Goal: Book appointment/travel/reservation

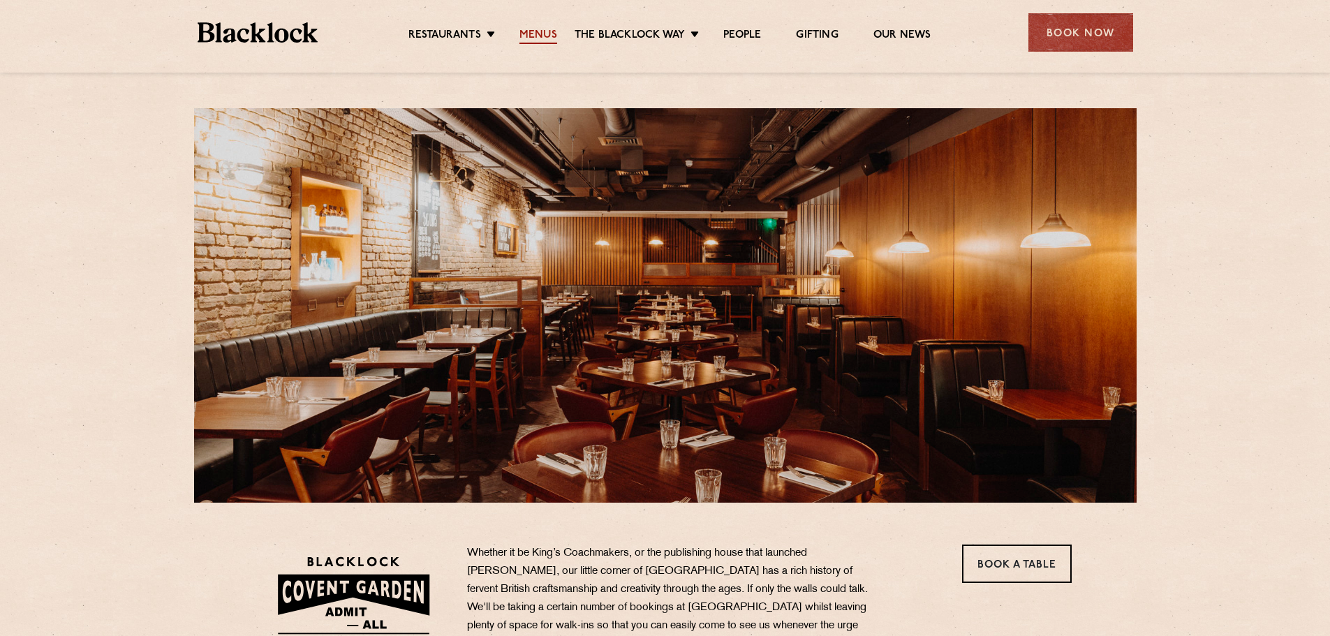
click at [540, 35] on link "Menus" at bounding box center [538, 36] width 38 height 15
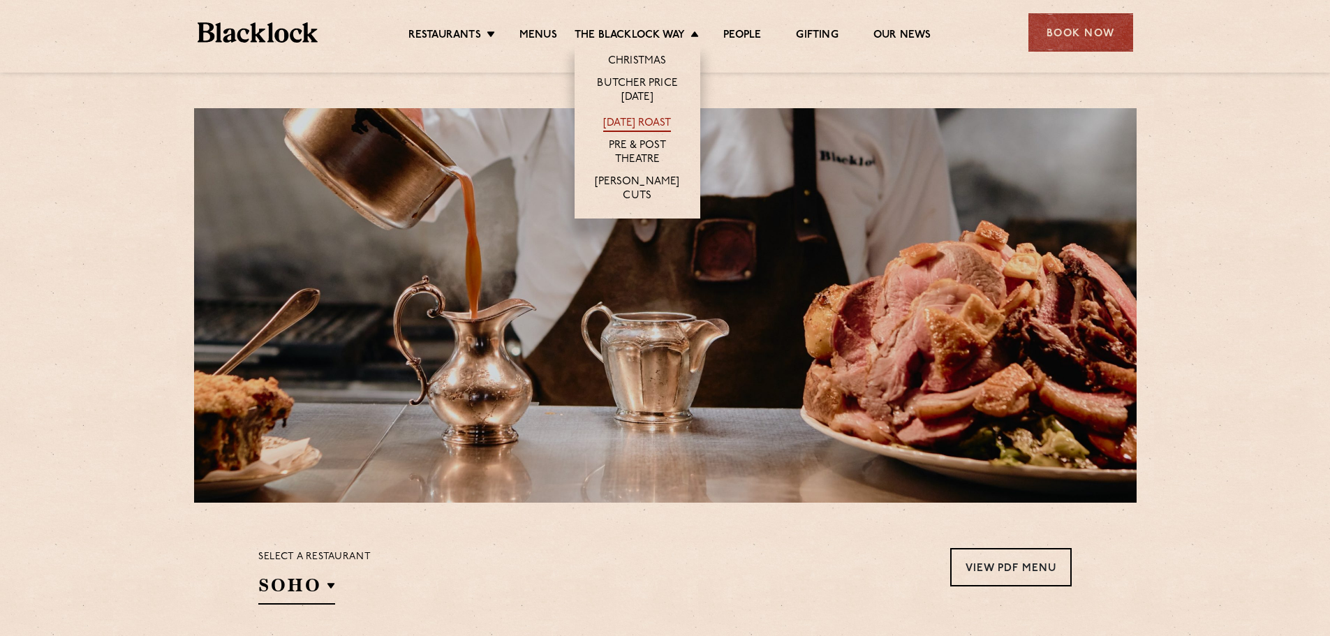
click at [626, 120] on link "[DATE] Roast" at bounding box center [637, 124] width 68 height 15
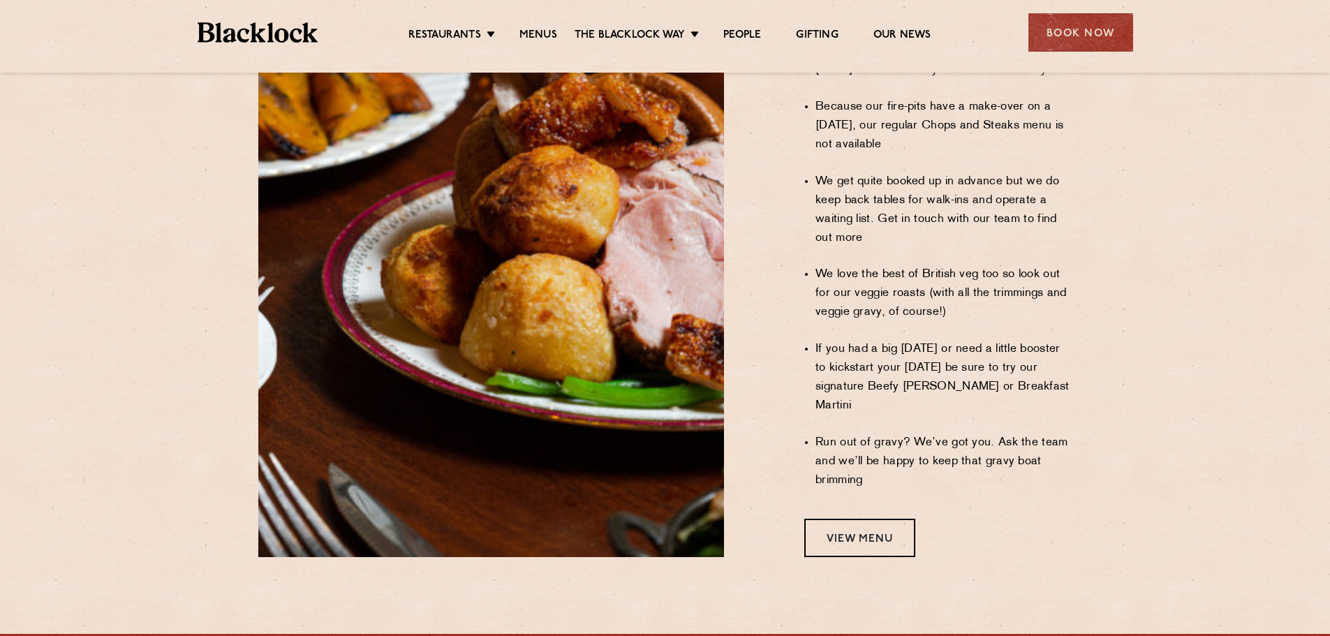
scroll to position [1047, 0]
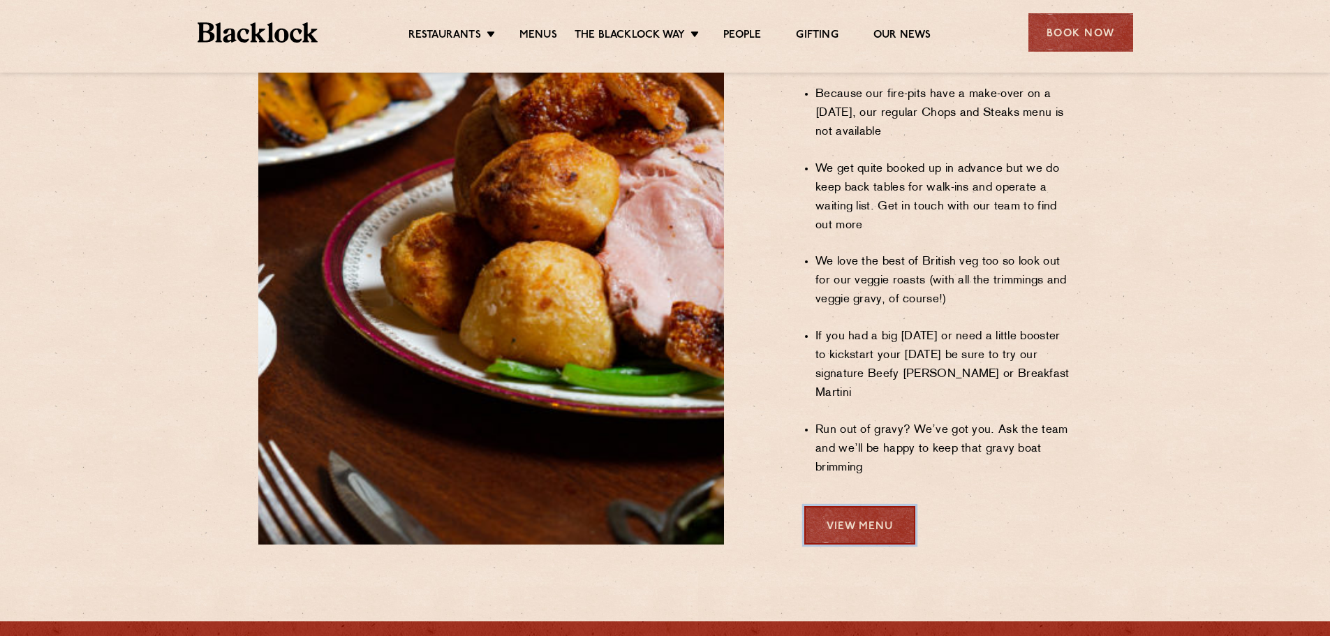
click at [875, 506] on link "View Menu" at bounding box center [859, 525] width 111 height 38
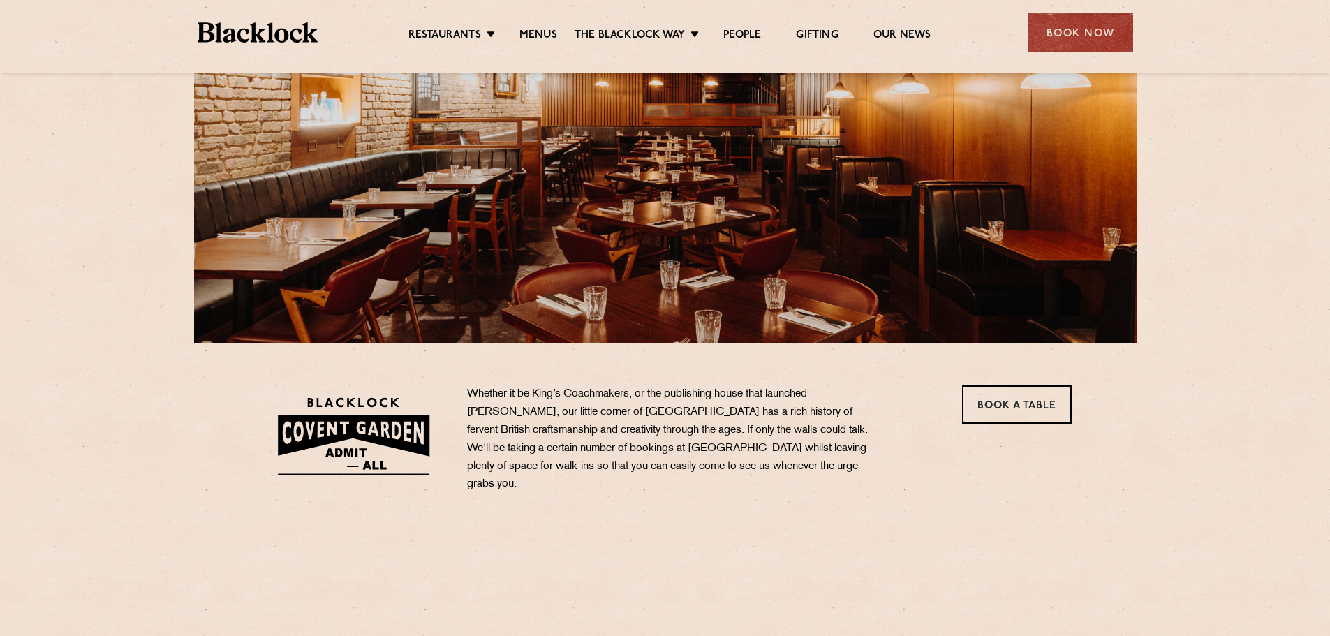
scroll to position [209, 0]
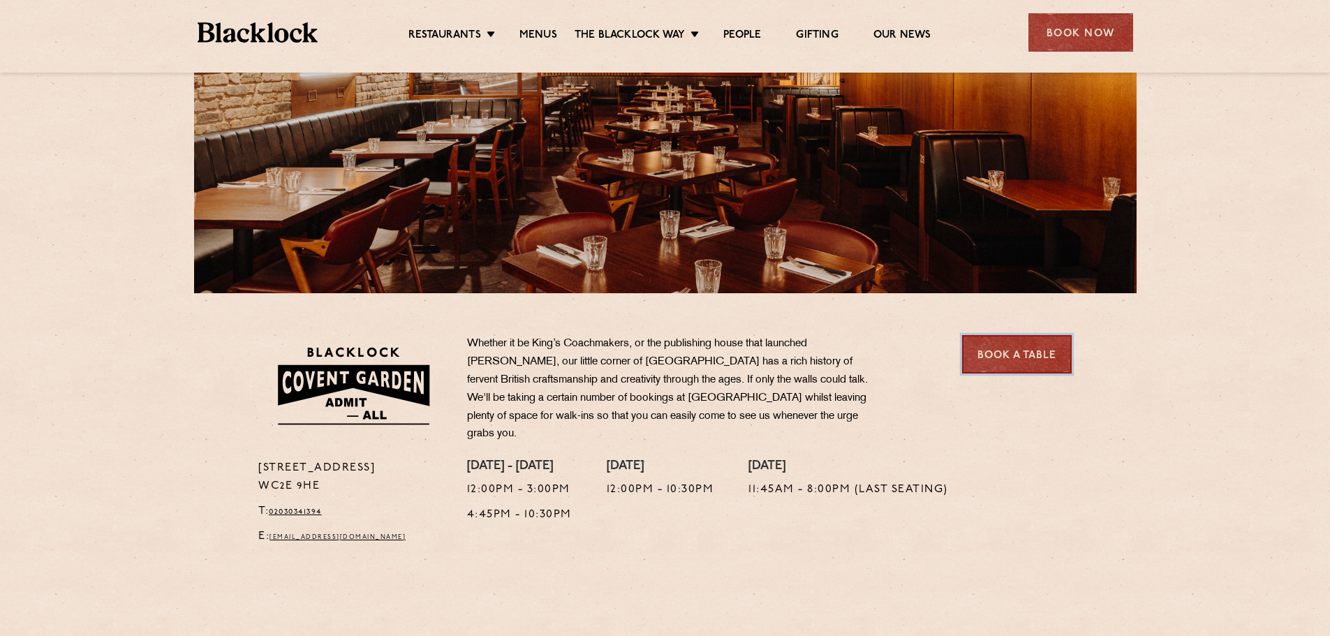
click at [1023, 354] on link "Book a Table" at bounding box center [1017, 354] width 110 height 38
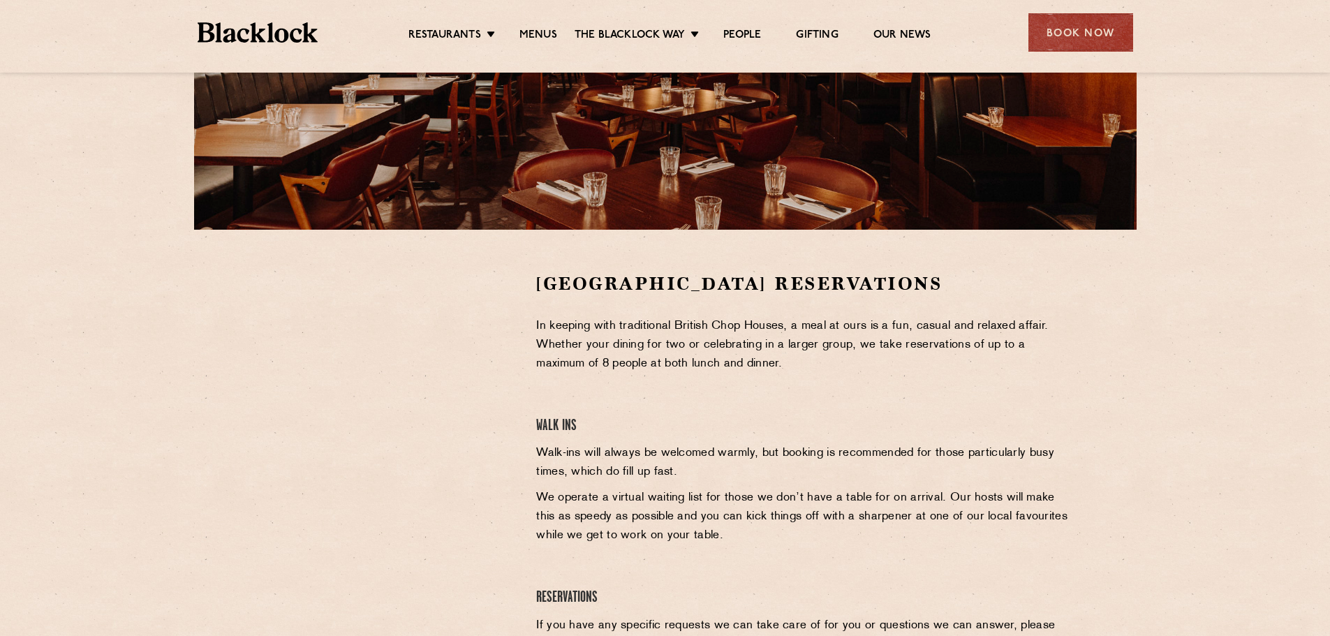
scroll to position [279, 0]
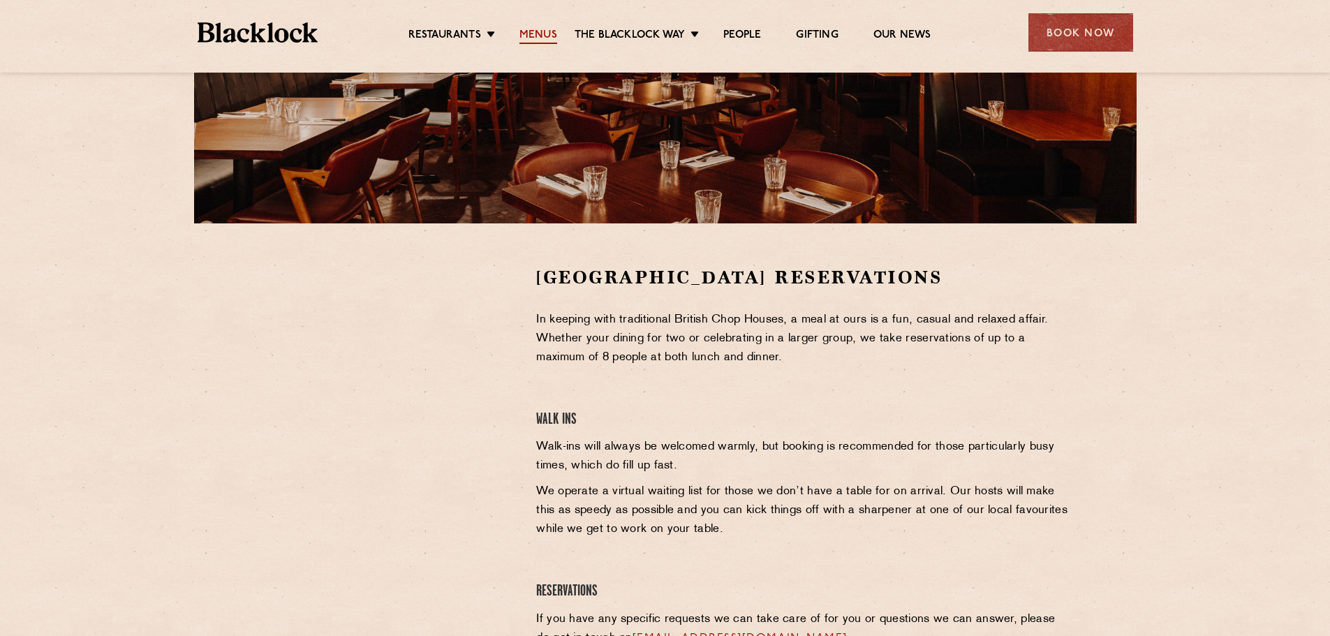
click at [540, 39] on link "Menus" at bounding box center [538, 36] width 38 height 15
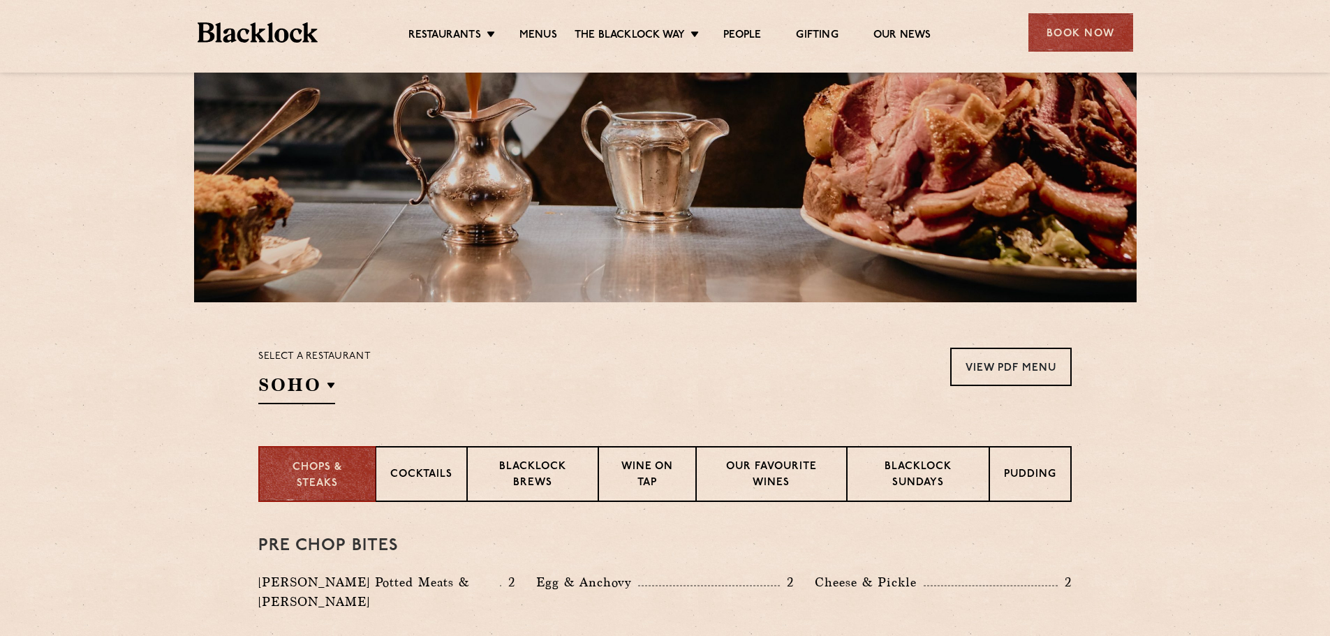
scroll to position [209, 0]
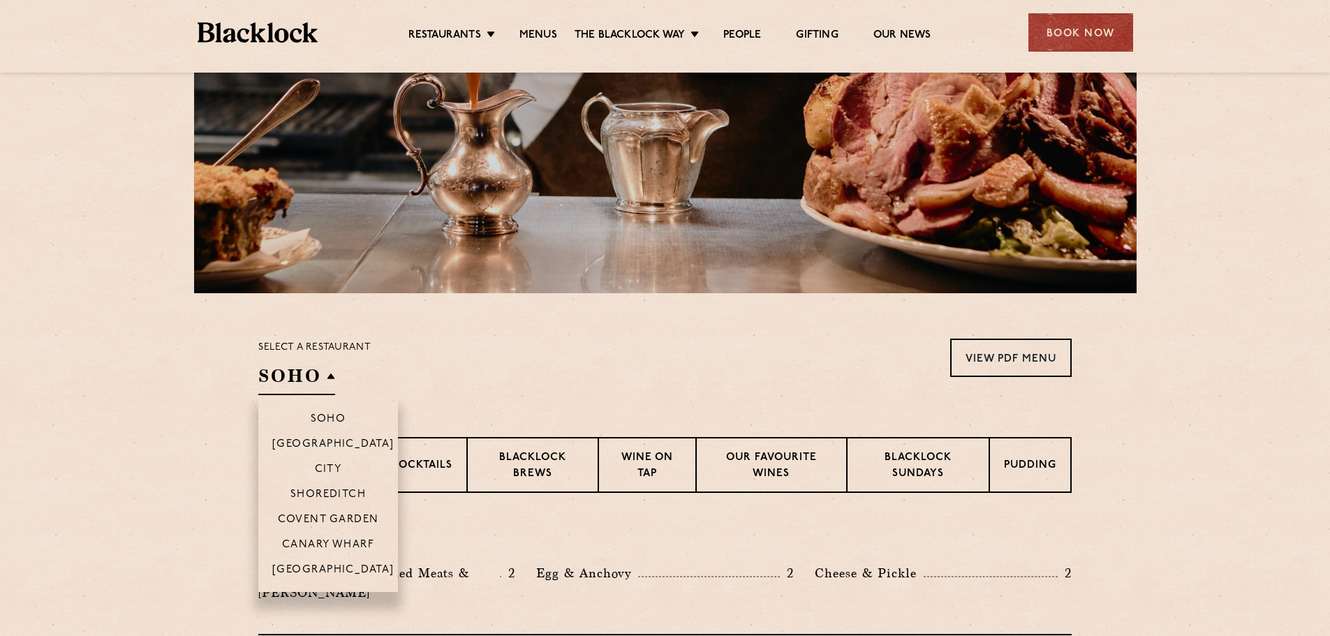
click at [328, 383] on h2 "SOHO" at bounding box center [296, 379] width 77 height 31
click at [353, 547] on p "Canary Wharf" at bounding box center [328, 546] width 92 height 14
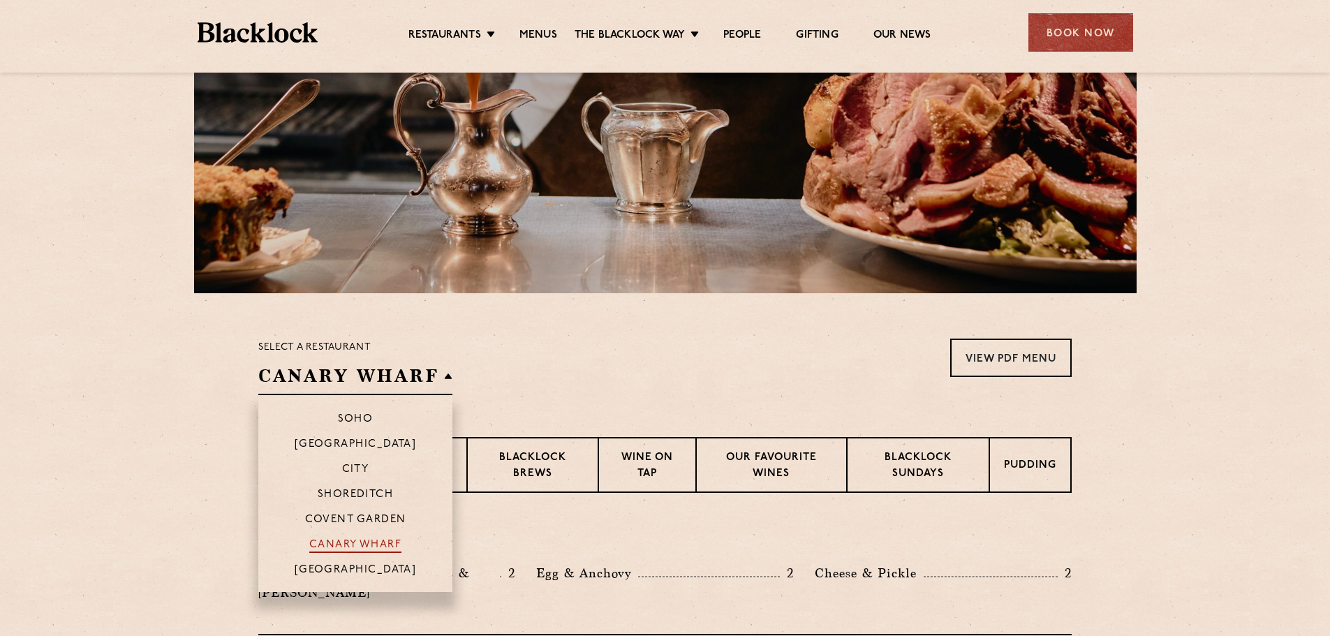
click at [353, 547] on p "Canary Wharf" at bounding box center [355, 546] width 92 height 14
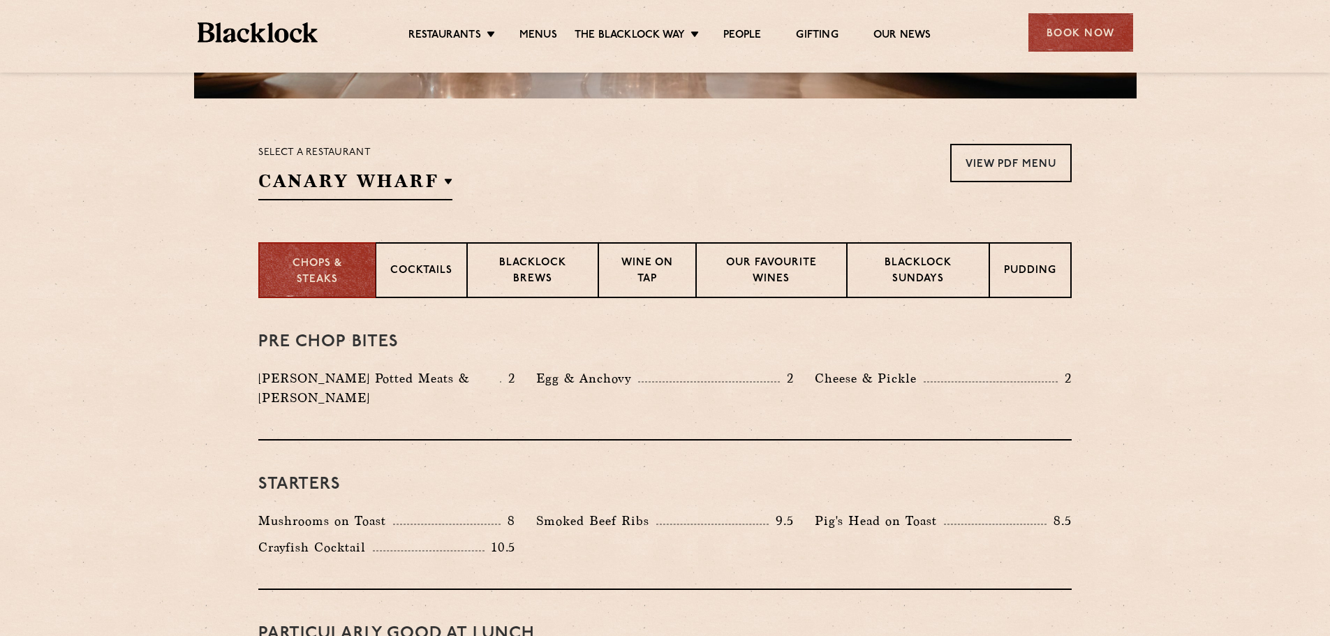
scroll to position [419, 0]
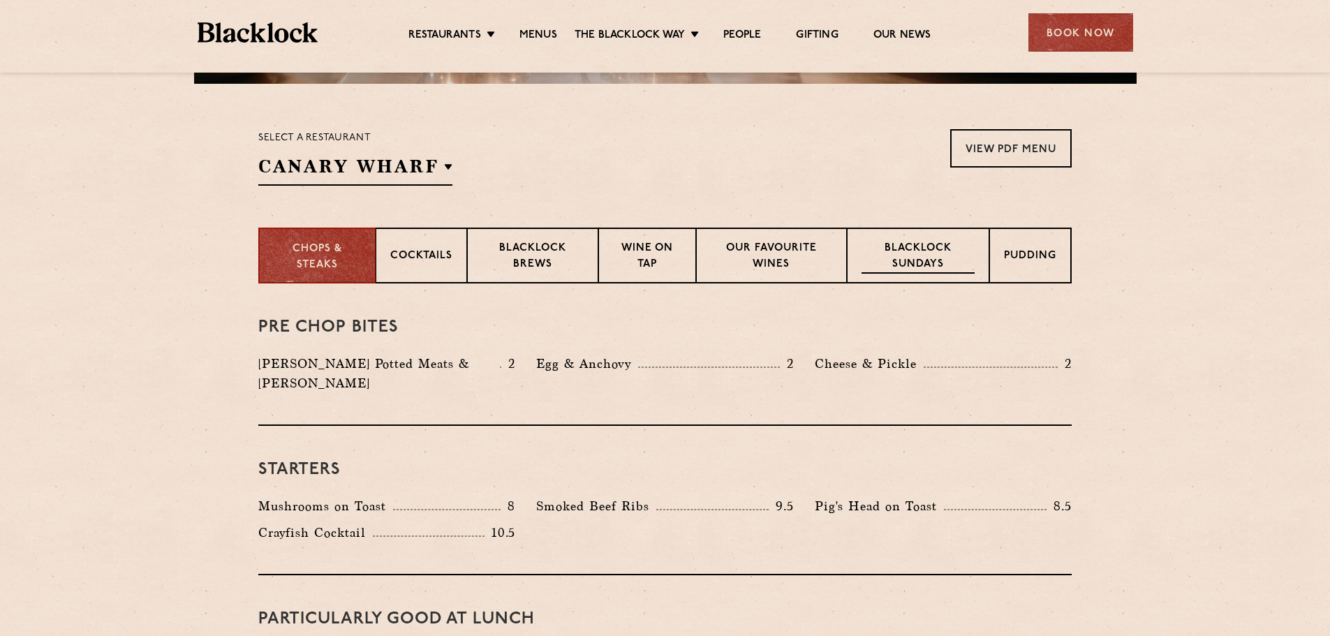
click at [908, 264] on p "Blacklock Sundays" at bounding box center [917, 257] width 113 height 33
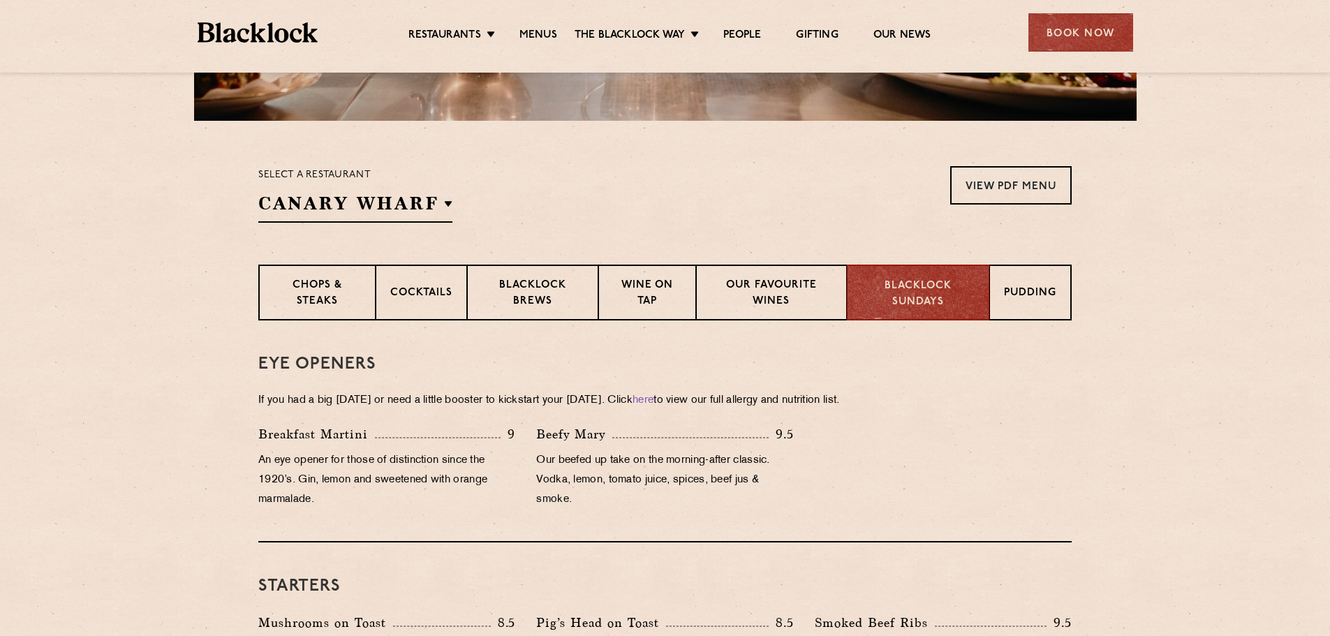
scroll to position [349, 0]
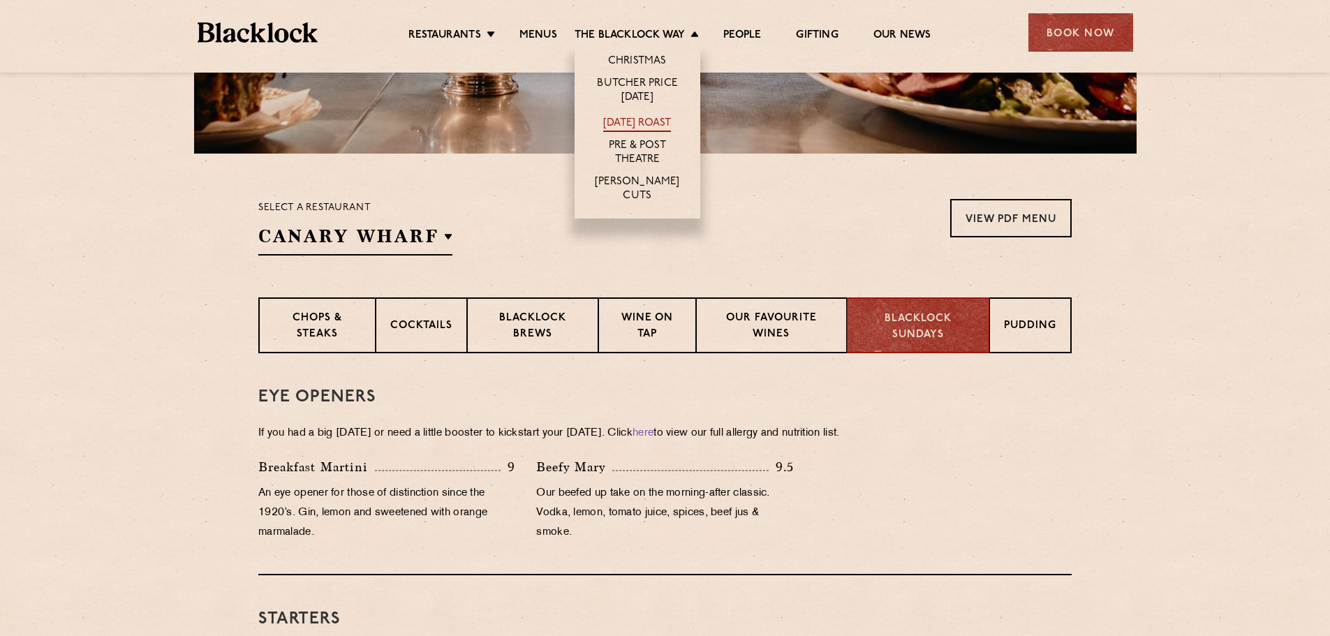
click at [644, 123] on link "[DATE] Roast" at bounding box center [637, 124] width 68 height 15
